Goal: Information Seeking & Learning: Learn about a topic

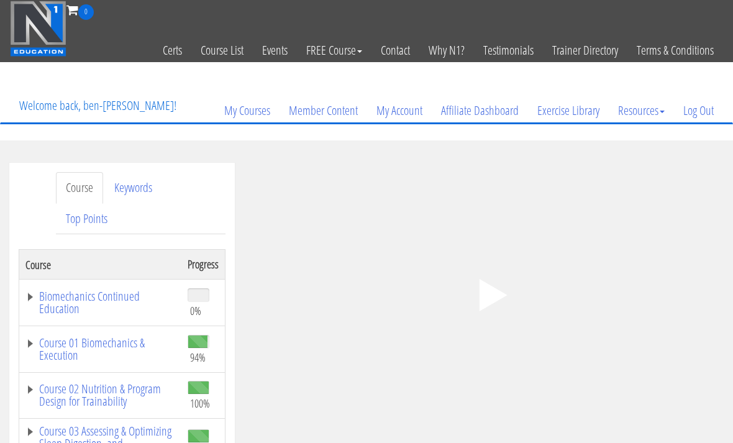
click at [500, 284] on icon ".fp-color-play{opacity:0.65;}.controlbutton{fill:#fff;}" at bounding box center [489, 295] width 78 height 78
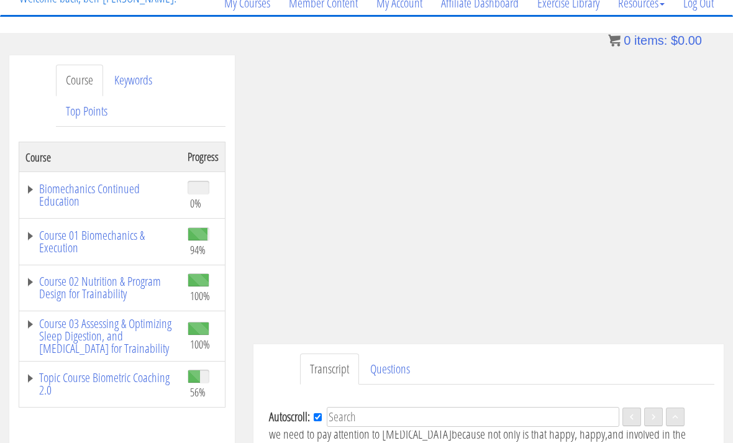
scroll to position [383, 0]
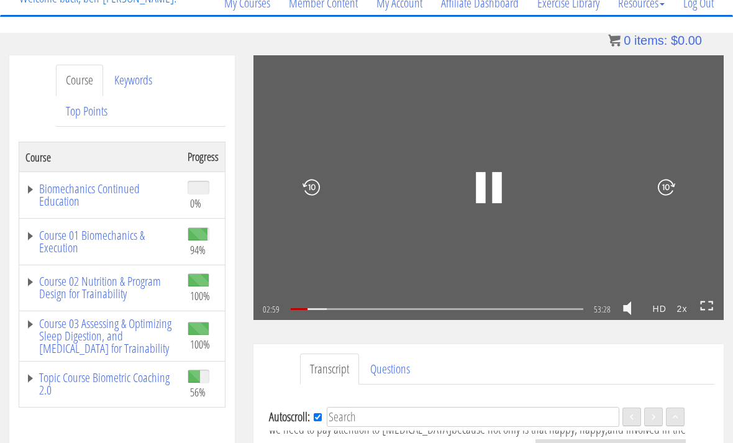
click at [485, 192] on rect at bounding box center [480, 187] width 9 height 31
click at [505, 184] on icon ".fp-color-play{opacity:0.65;}.rect{fill:#fff;}" at bounding box center [489, 188] width 42 height 42
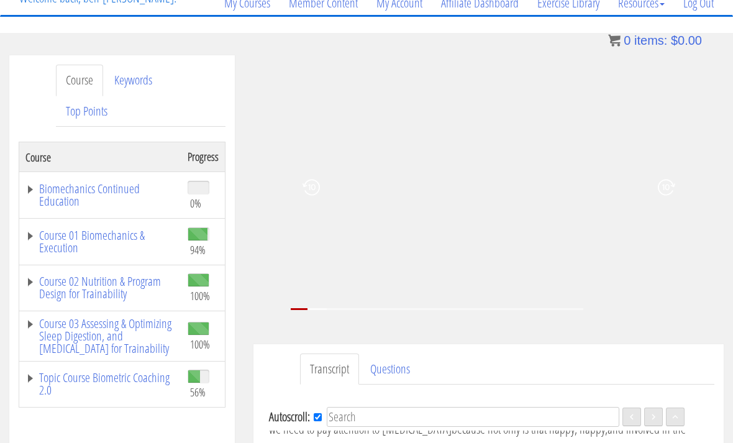
click at [650, 257] on div at bounding box center [658, 187] width 132 height 143
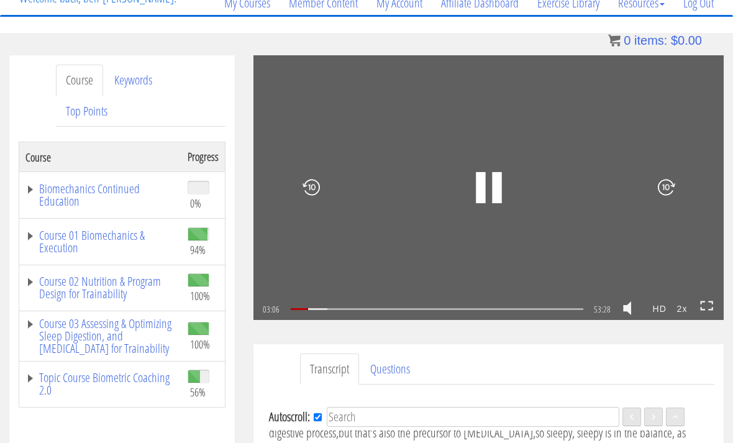
scroll to position [403, 0]
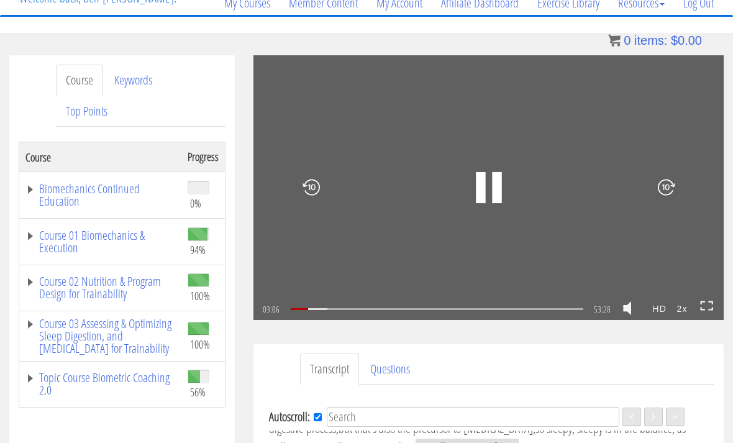
click at [707, 306] on icon at bounding box center [707, 306] width 14 height 11
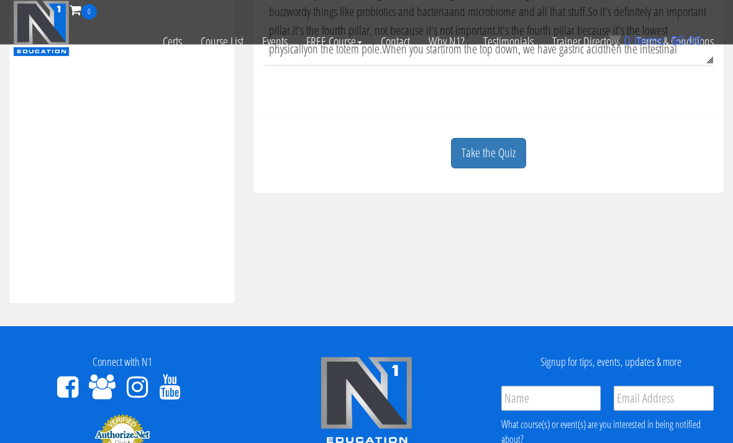
scroll to position [513, 0]
click at [502, 155] on link "Take the Quiz" at bounding box center [488, 153] width 75 height 30
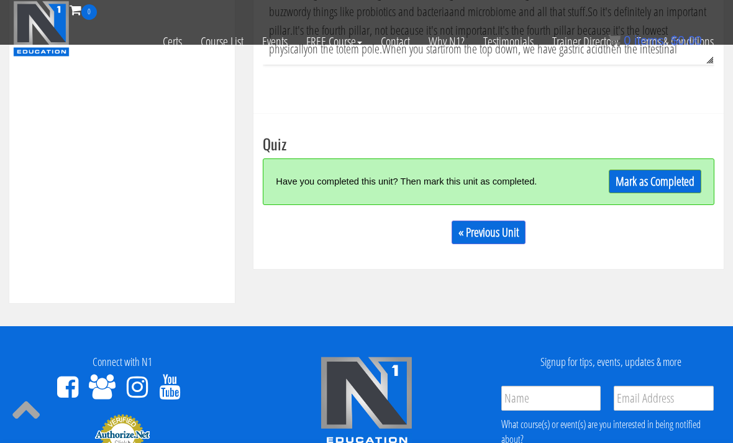
click at [639, 183] on link "Mark as Completed" at bounding box center [655, 182] width 93 height 24
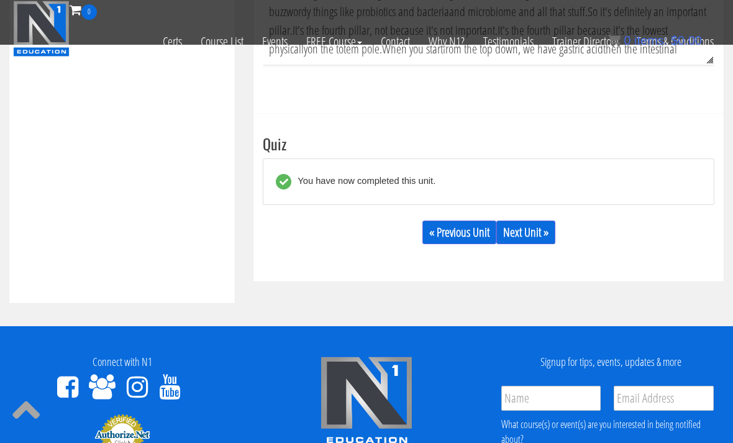
scroll to position [512, 0]
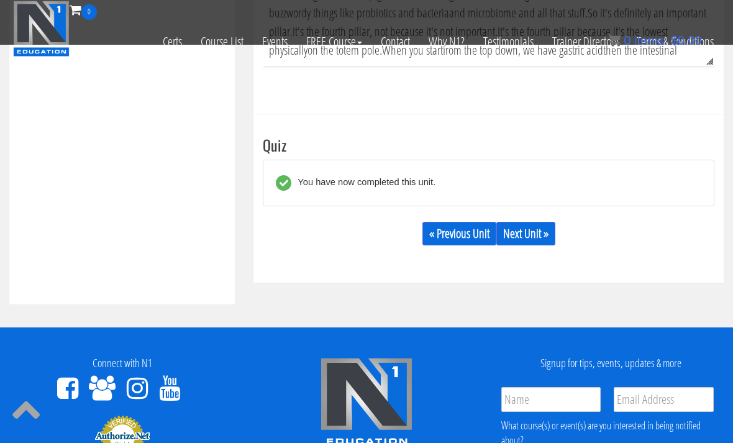
click at [519, 228] on link "Next Unit »" at bounding box center [525, 234] width 59 height 24
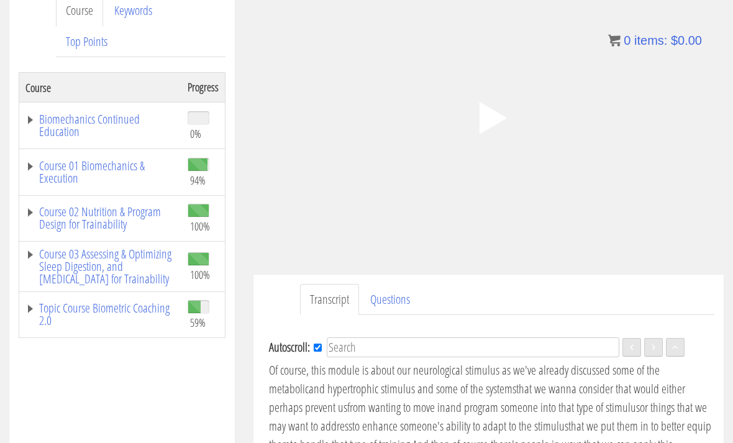
scroll to position [177, 0]
click at [485, 116] on polygon at bounding box center [493, 118] width 28 height 32
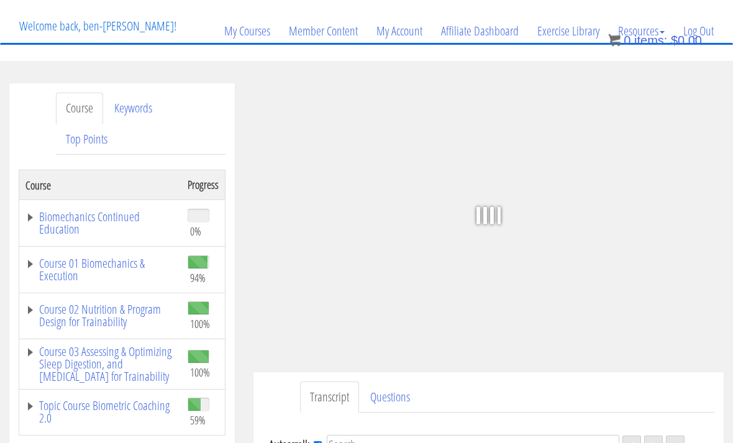
scroll to position [80, 0]
click at [491, 195] on icon ".fp-color-play{opacity:0.65;}.rect{fill:#fff;}" at bounding box center [489, 215] width 78 height 78
